Goal: Find specific page/section: Find specific page/section

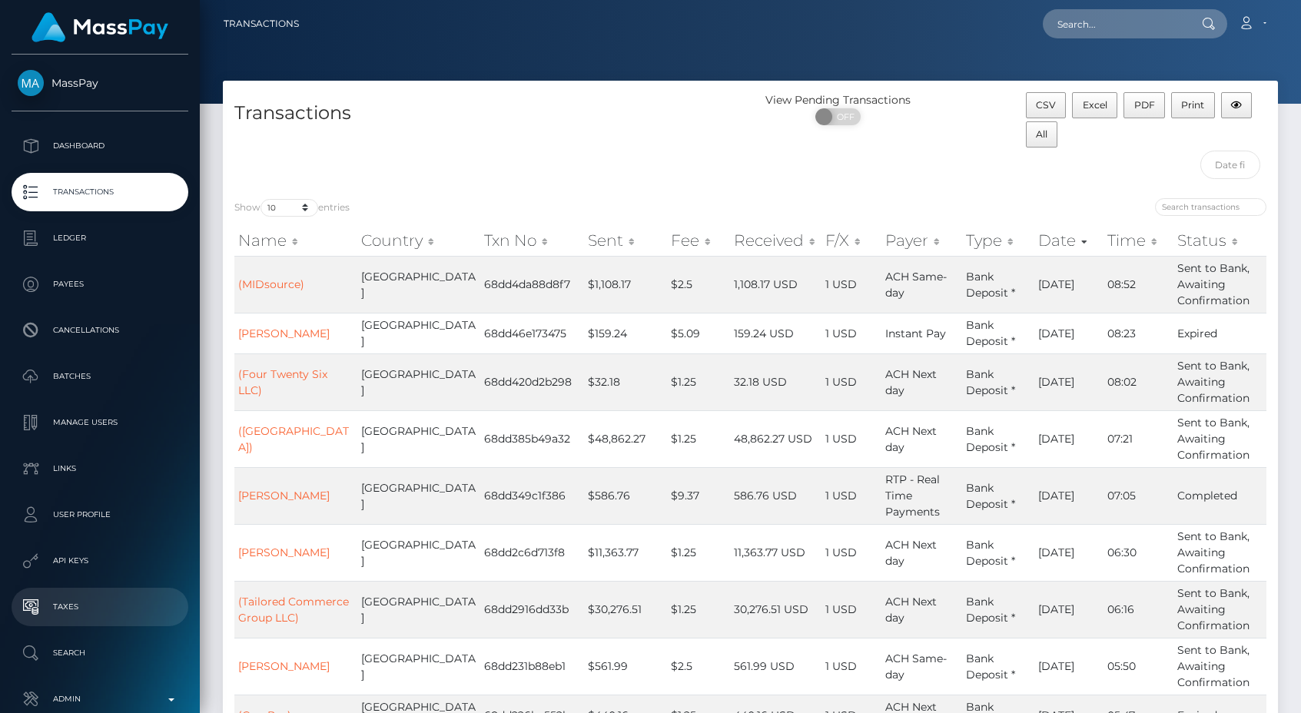
scroll to position [85, 0]
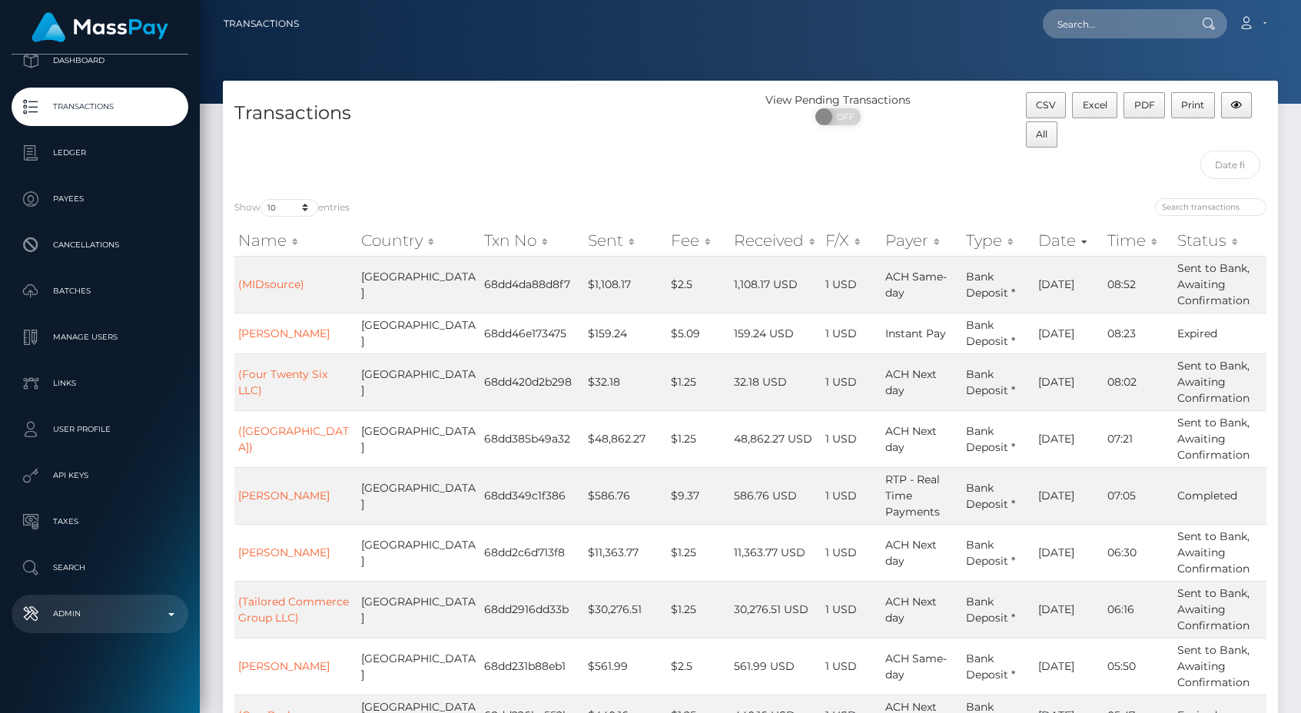
click at [127, 624] on p "Admin" at bounding box center [100, 614] width 165 height 23
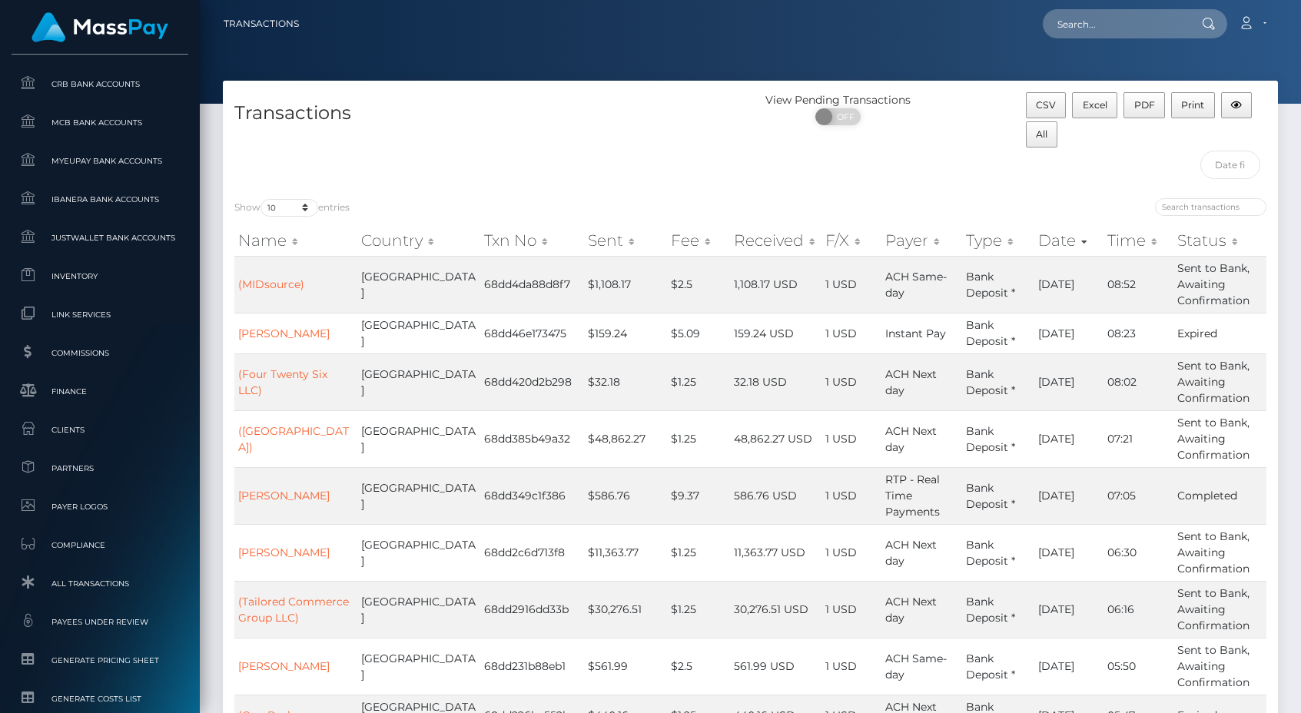
scroll to position [944, 0]
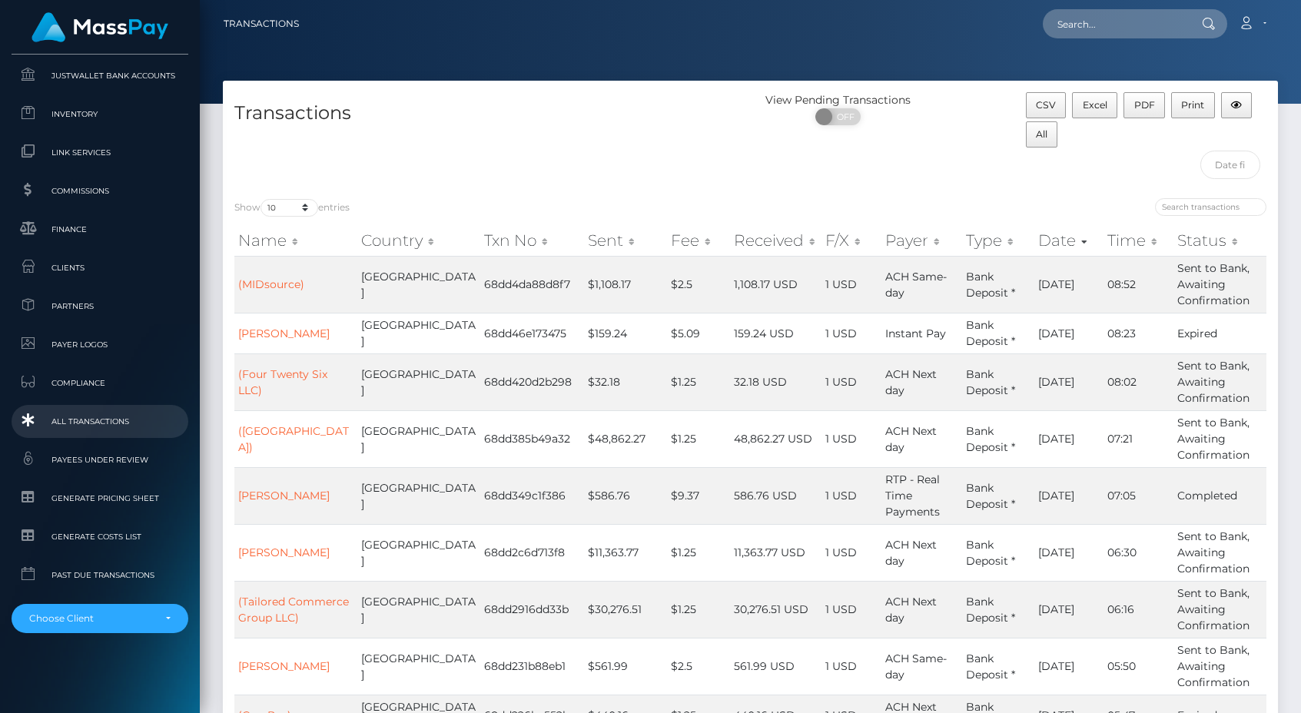
click at [85, 413] on span "All Transactions" at bounding box center [100, 422] width 165 height 18
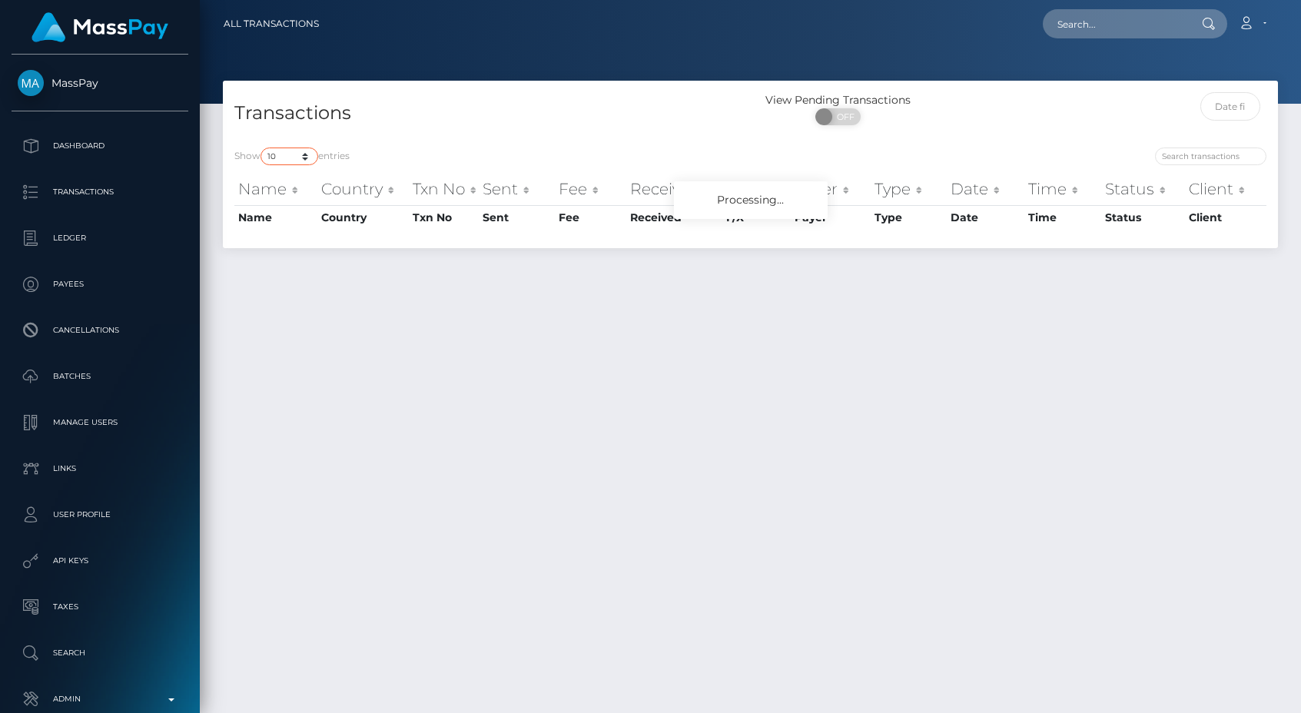
click at [294, 158] on select "10 25 50 100 250 500 1,000 3,500 All" at bounding box center [290, 157] width 58 height 18
select select "250"
click at [262, 148] on select "10 25 50 100 250 500 1,000 3,500 All" at bounding box center [290, 157] width 58 height 18
click at [401, 118] on h4 "Transactions" at bounding box center [486, 113] width 505 height 27
